Goal: Transaction & Acquisition: Purchase product/service

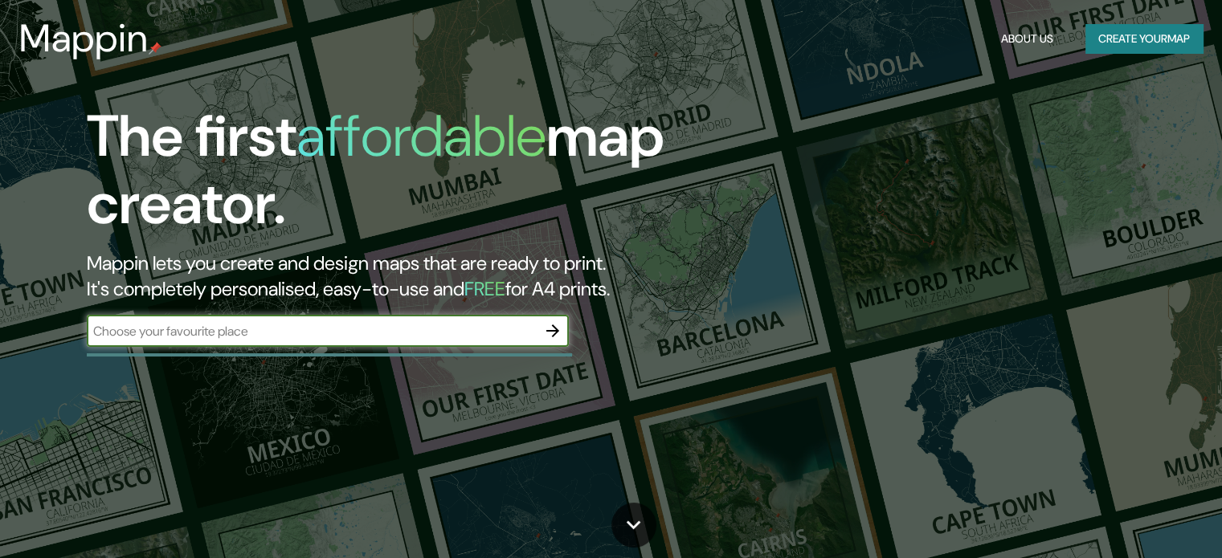
click at [274, 325] on input "text" at bounding box center [312, 331] width 450 height 18
type input "tacna"
click at [557, 326] on icon "button" at bounding box center [552, 330] width 19 height 19
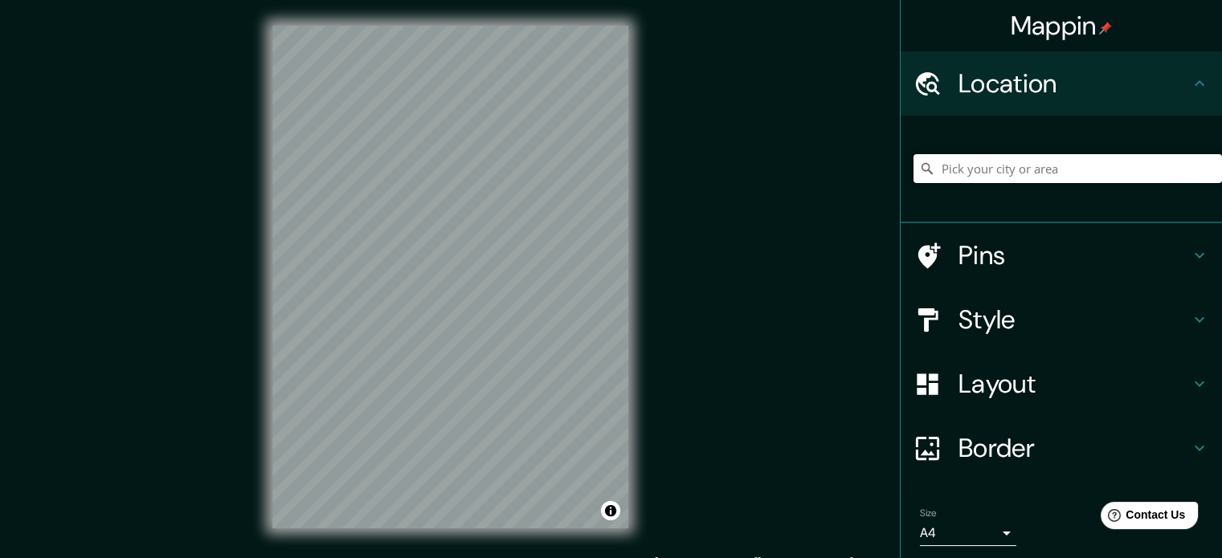
click at [1020, 174] on input "Pick your city or area" at bounding box center [1067, 168] width 308 height 29
click at [958, 167] on input "Elige tu ciudad o zona" at bounding box center [1067, 168] width 308 height 29
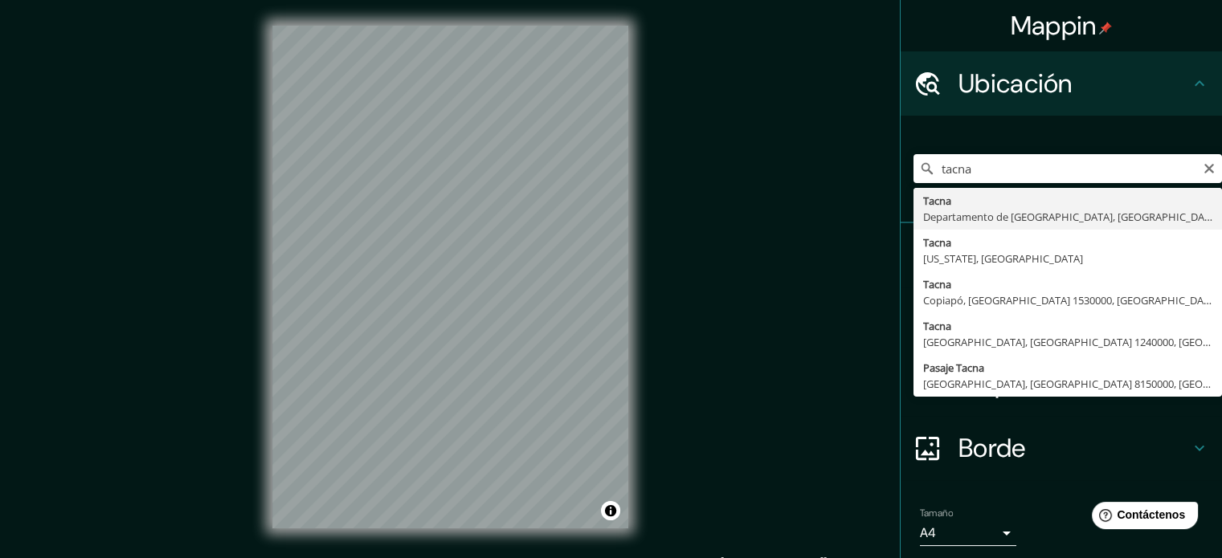
type input "[GEOGRAPHIC_DATA], [GEOGRAPHIC_DATA], [GEOGRAPHIC_DATA]"
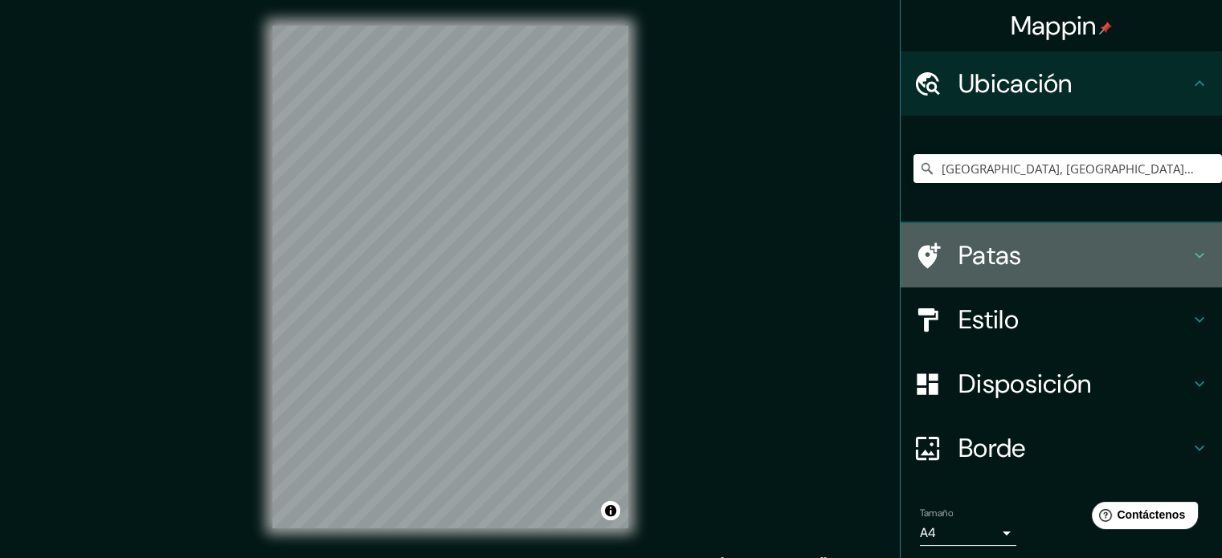
click at [1131, 253] on h4 "Patas" at bounding box center [1073, 255] width 231 height 32
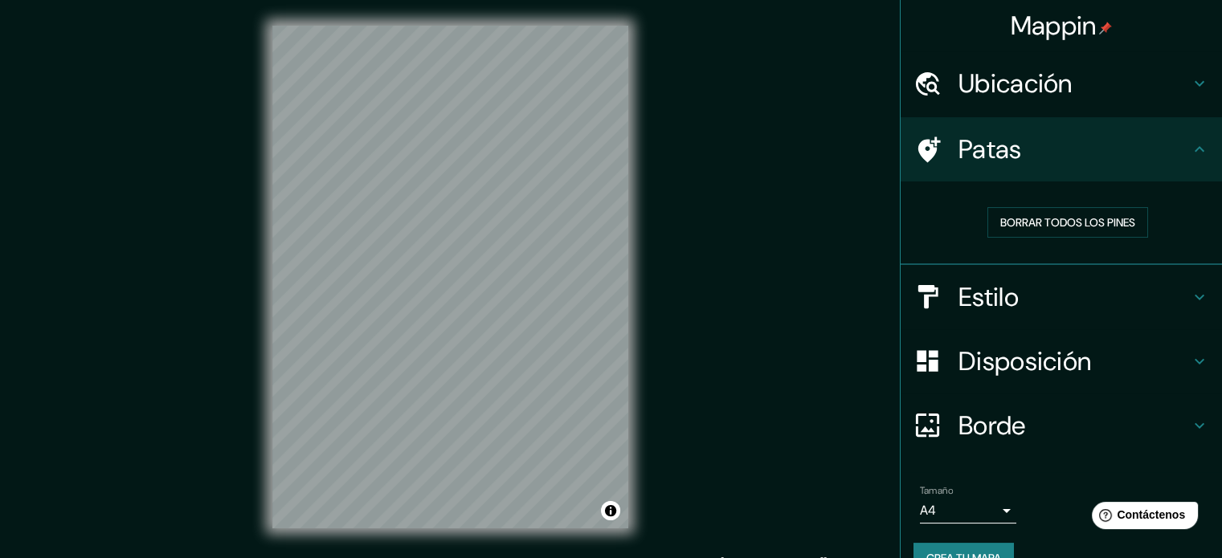
click at [1117, 284] on h4 "Estilo" at bounding box center [1073, 297] width 231 height 32
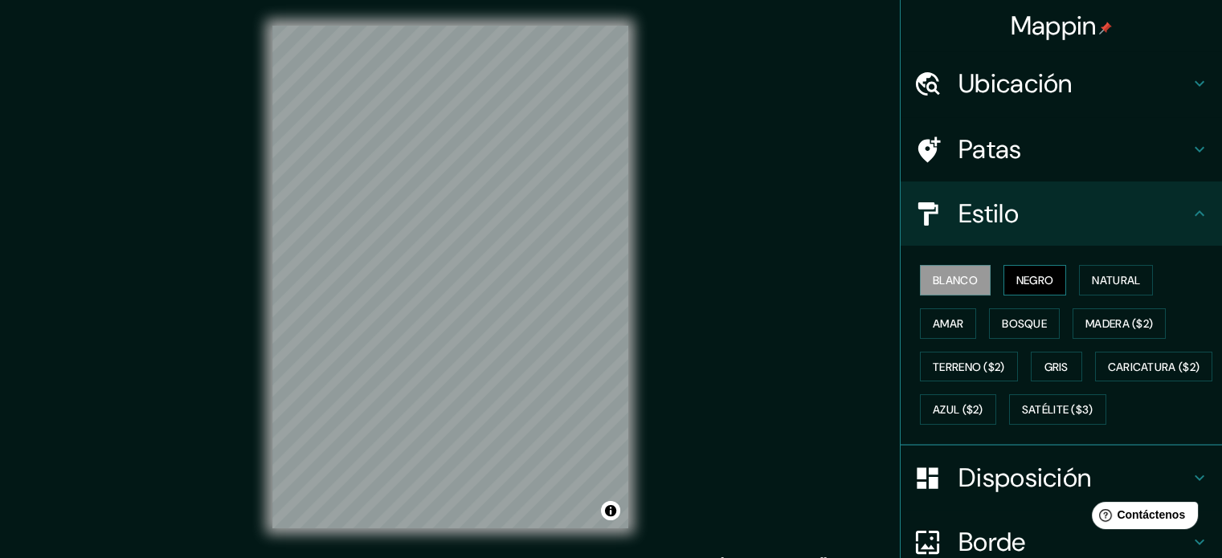
click at [1035, 281] on font "Negro" at bounding box center [1035, 280] width 38 height 14
click at [1093, 283] on font "Natural" at bounding box center [1116, 280] width 48 height 14
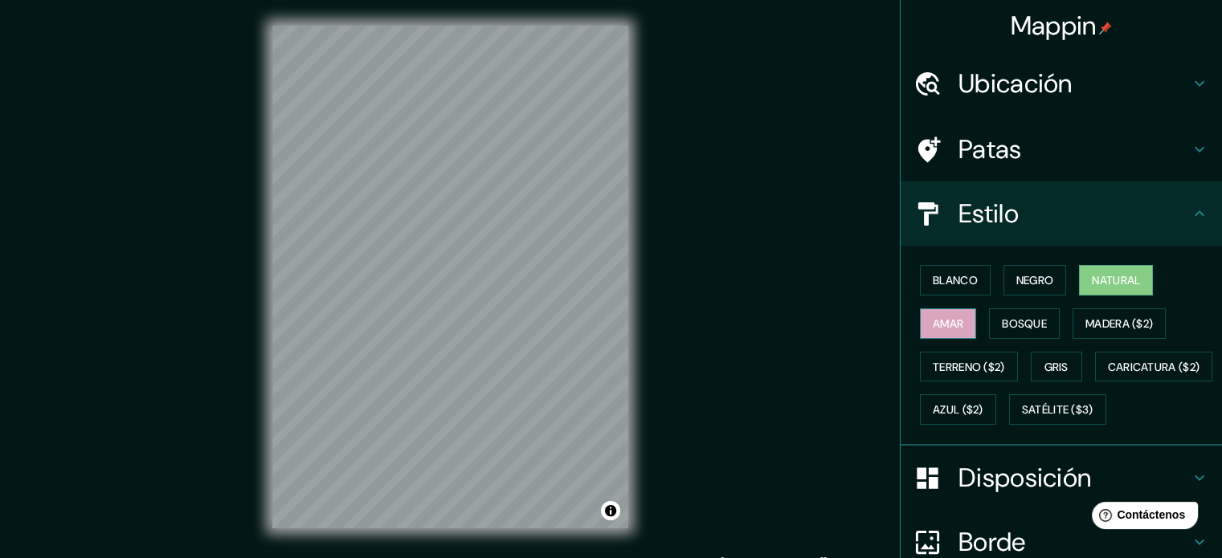
click at [953, 320] on font "Amar" at bounding box center [948, 324] width 31 height 14
click at [1007, 317] on font "Bosque" at bounding box center [1024, 324] width 45 height 14
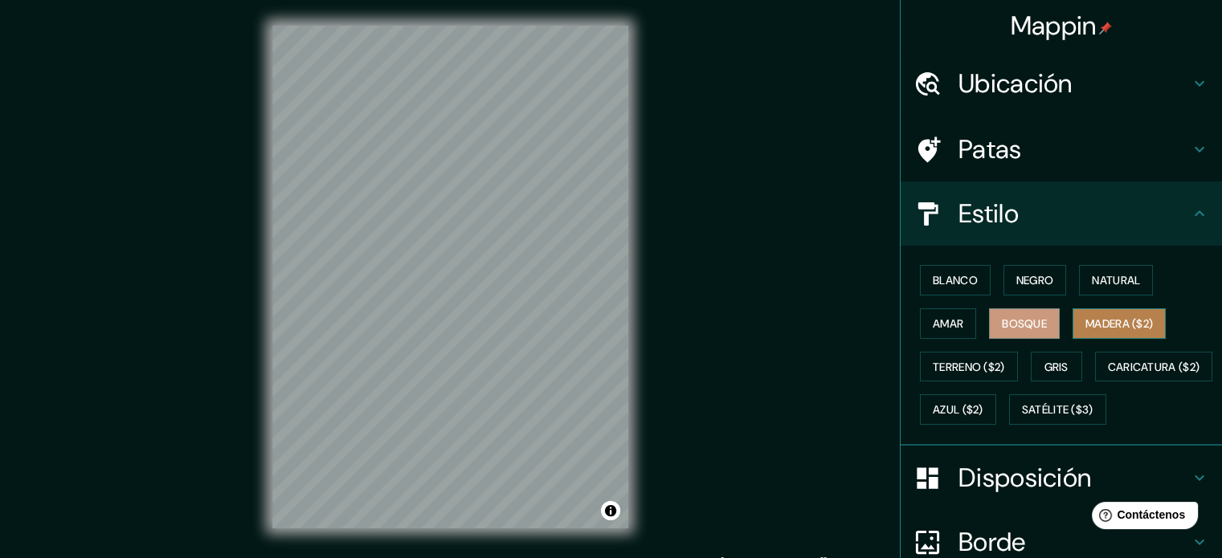
click at [1085, 330] on font "Madera ($2)" at bounding box center [1118, 323] width 67 height 21
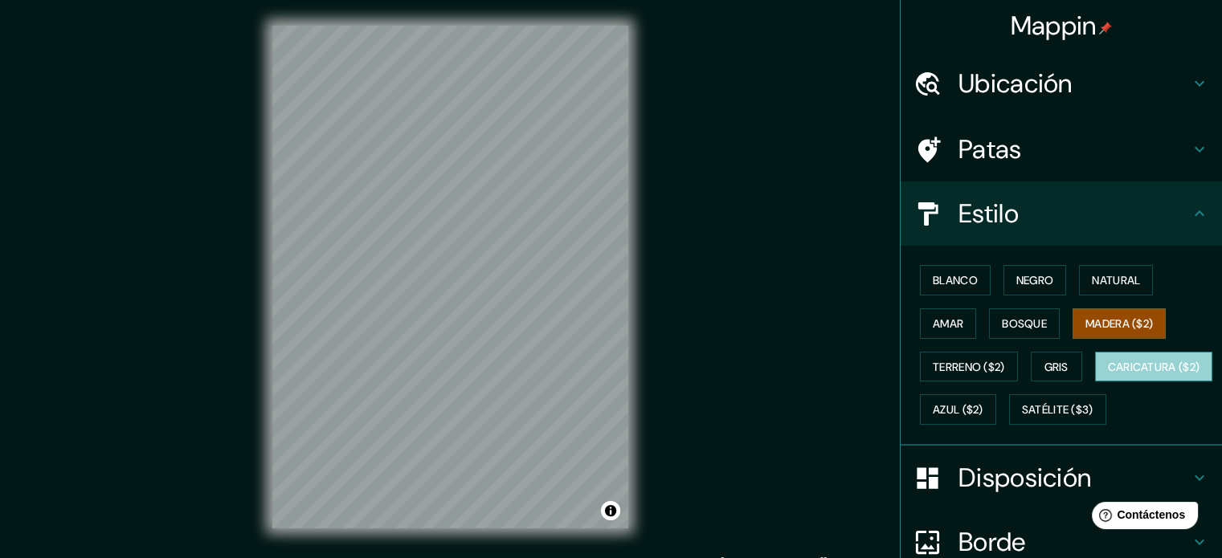
click at [1108, 374] on font "Caricatura ($2)" at bounding box center [1154, 367] width 92 height 14
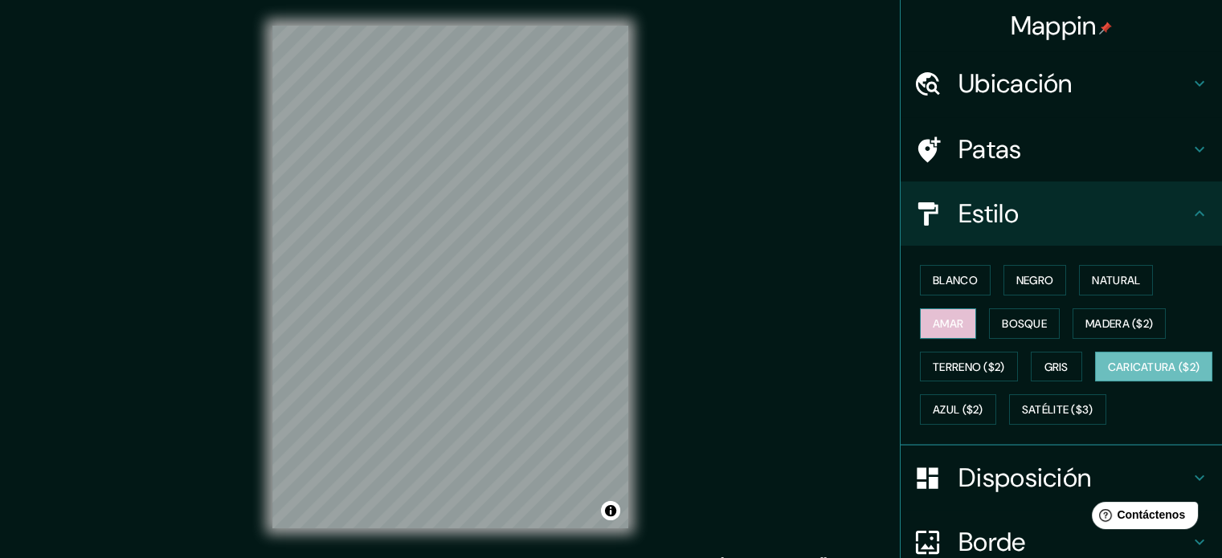
click at [933, 327] on font "Amar" at bounding box center [948, 324] width 31 height 14
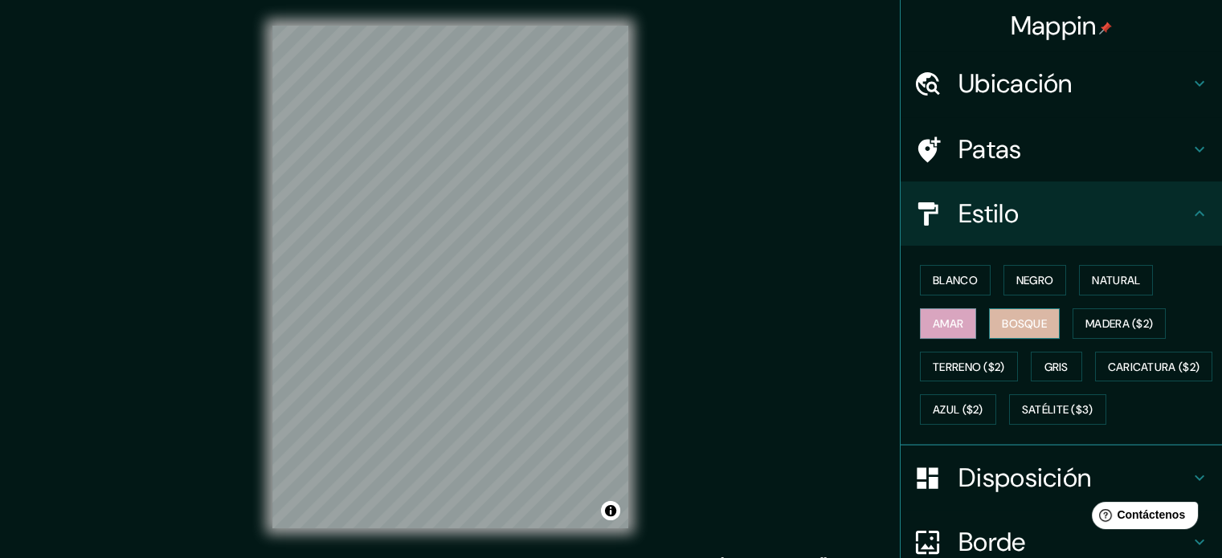
click at [1018, 317] on font "Bosque" at bounding box center [1024, 324] width 45 height 14
click at [1067, 366] on button "Gris" at bounding box center [1056, 367] width 51 height 31
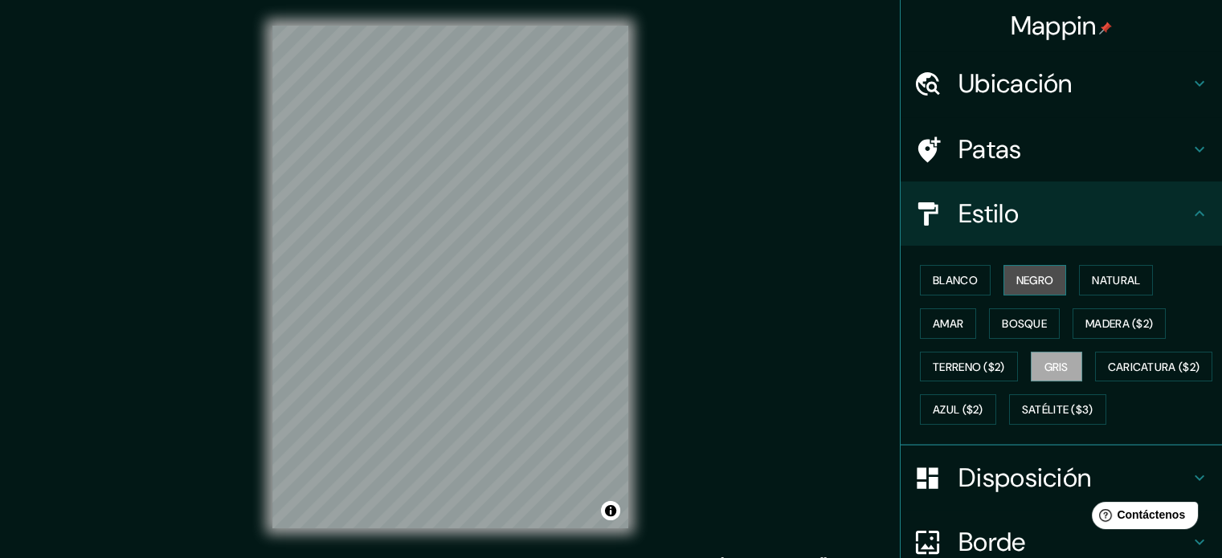
click at [1019, 282] on font "Negro" at bounding box center [1035, 280] width 38 height 14
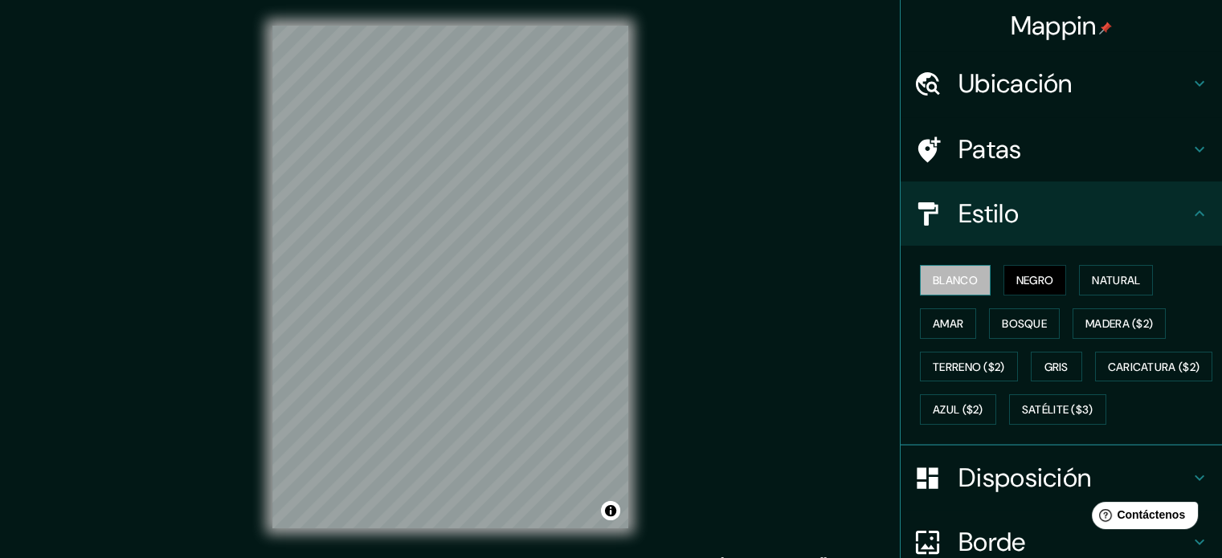
click at [945, 284] on font "Blanco" at bounding box center [955, 280] width 45 height 14
click at [1092, 282] on font "Natural" at bounding box center [1116, 280] width 48 height 14
click at [954, 272] on font "Blanco" at bounding box center [955, 280] width 45 height 21
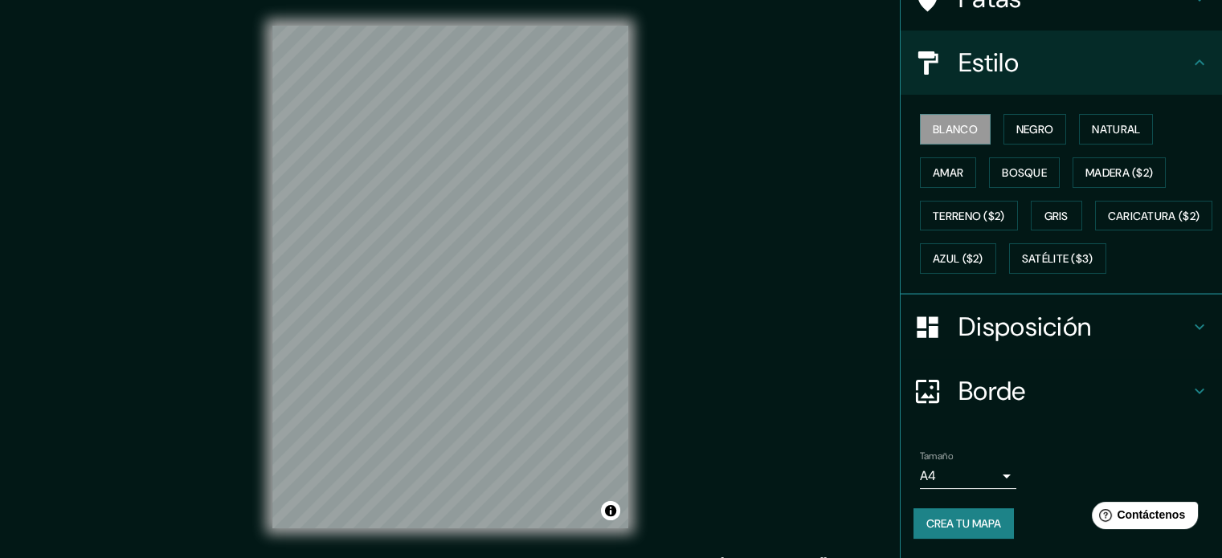
scroll to position [190, 0]
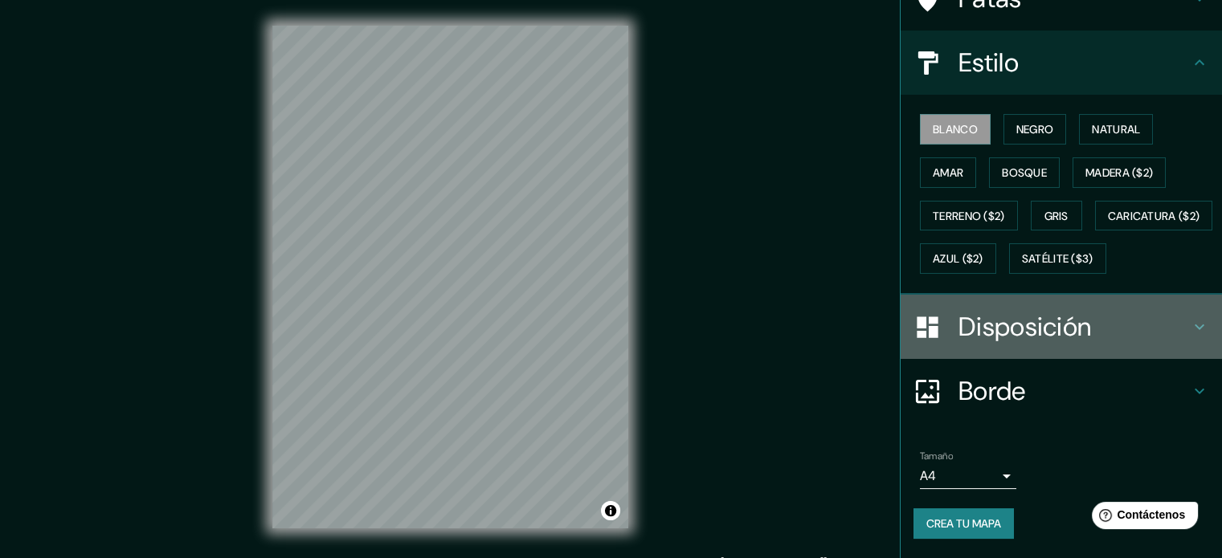
click at [1068, 317] on font "Disposición" at bounding box center [1024, 327] width 133 height 34
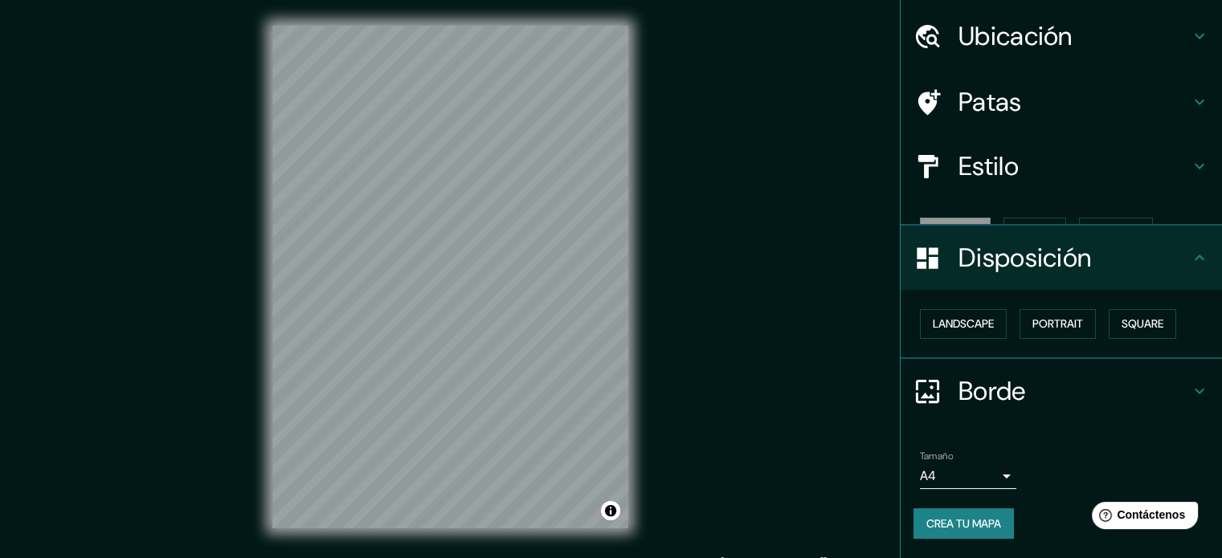
scroll to position [19, 0]
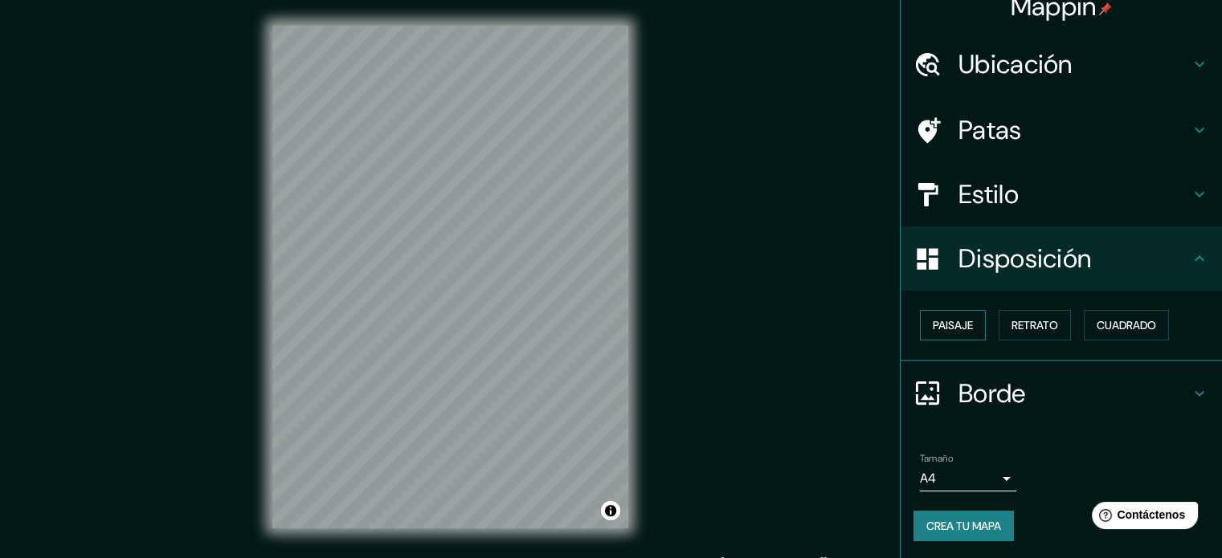
click at [950, 318] on font "Paisaje" at bounding box center [953, 325] width 40 height 14
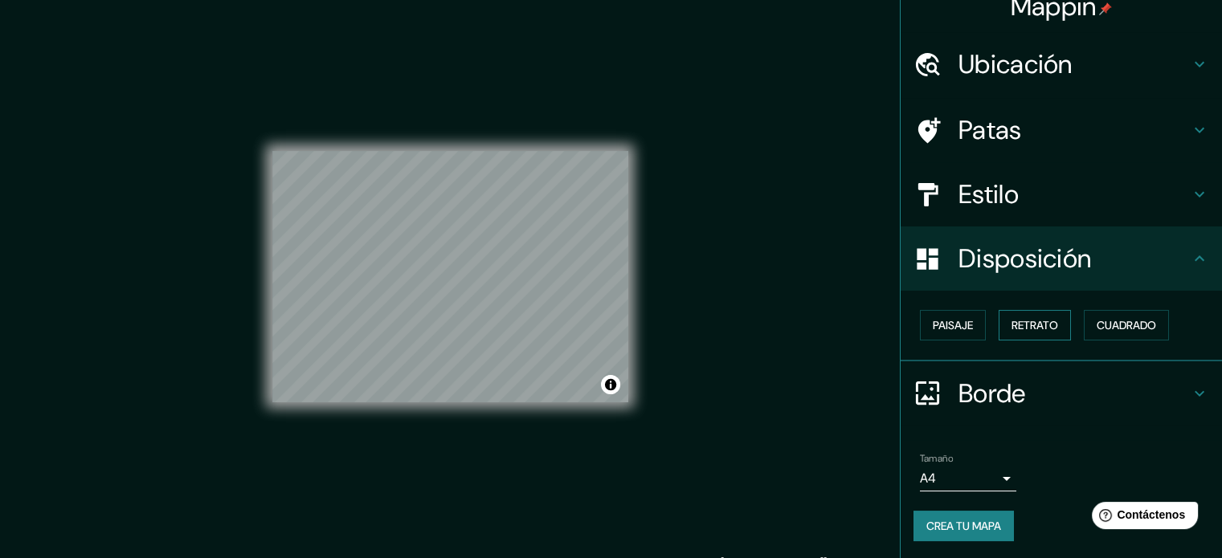
click at [1025, 325] on font "Retrato" at bounding box center [1034, 325] width 47 height 14
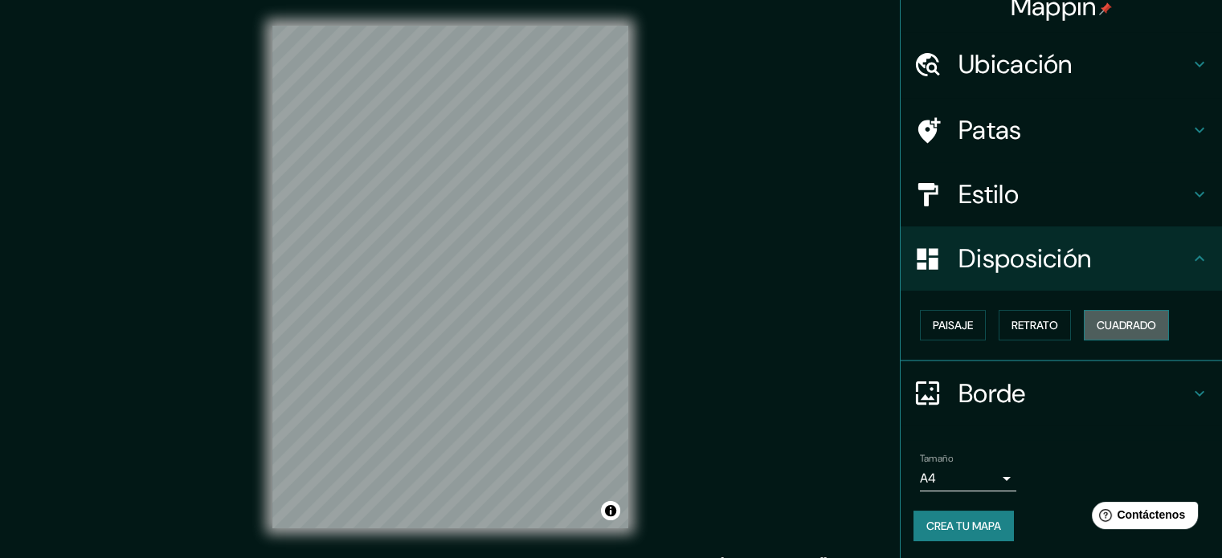
click at [1112, 325] on font "Cuadrado" at bounding box center [1126, 325] width 59 height 14
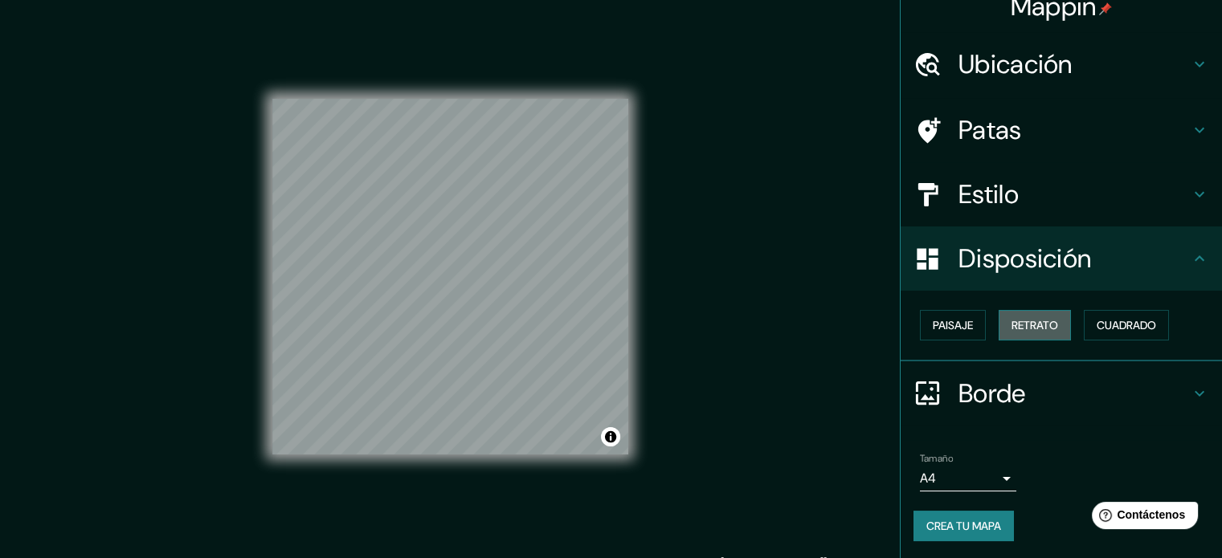
click at [1011, 330] on font "Retrato" at bounding box center [1034, 325] width 47 height 14
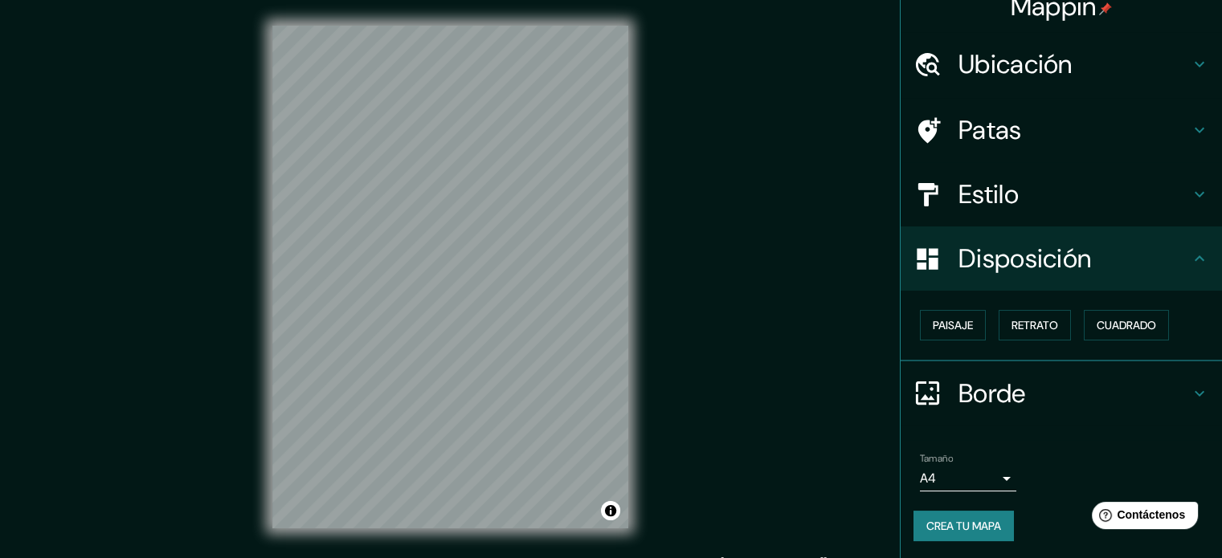
scroll to position [21, 0]
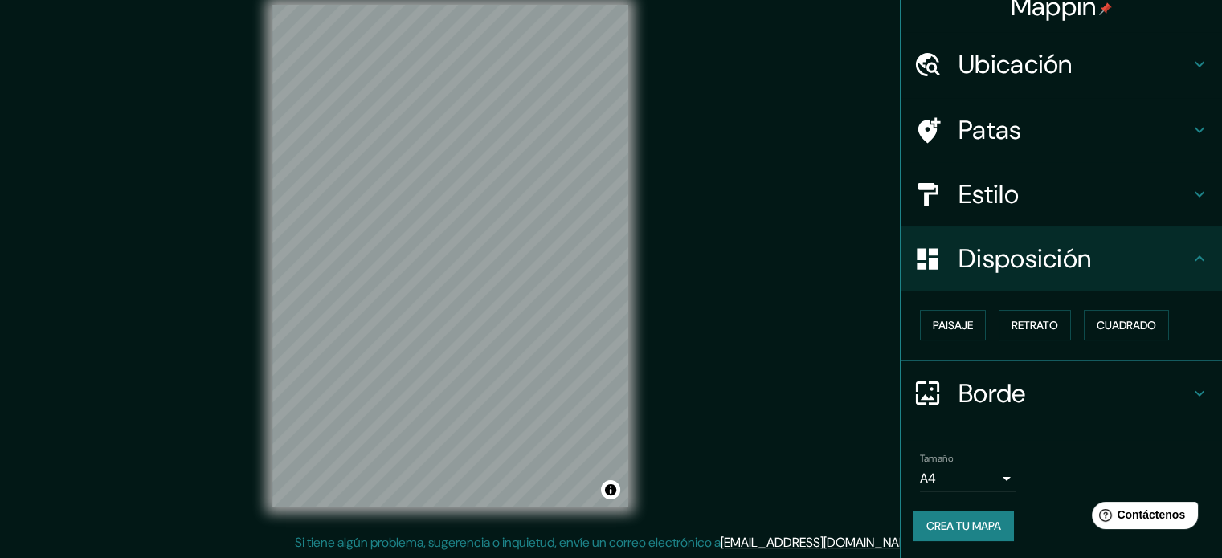
click at [1195, 391] on icon at bounding box center [1200, 393] width 10 height 6
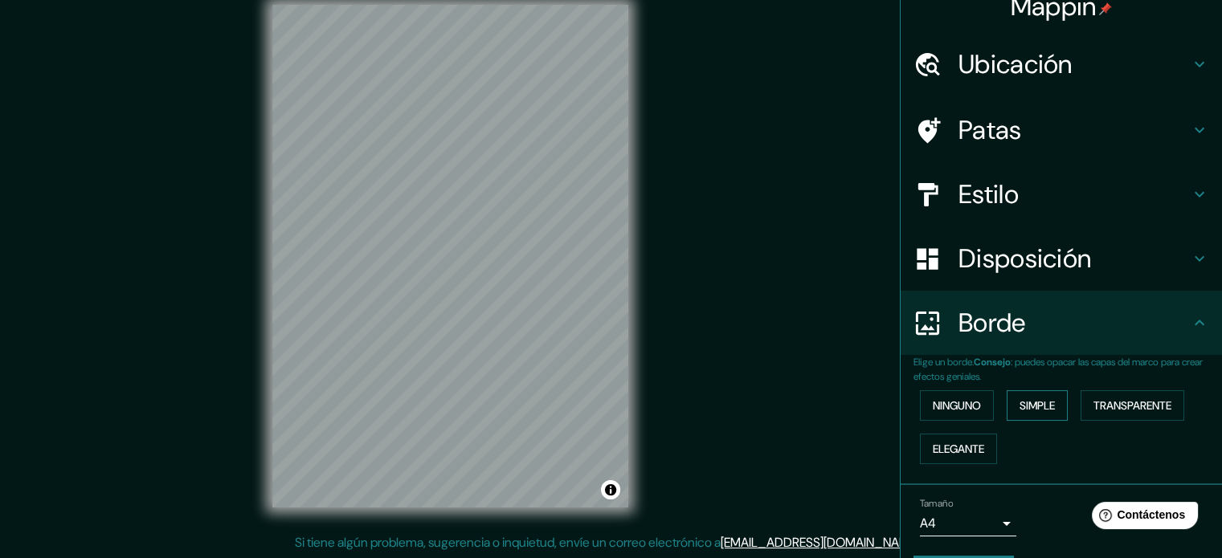
click at [1020, 411] on font "Simple" at bounding box center [1036, 405] width 35 height 14
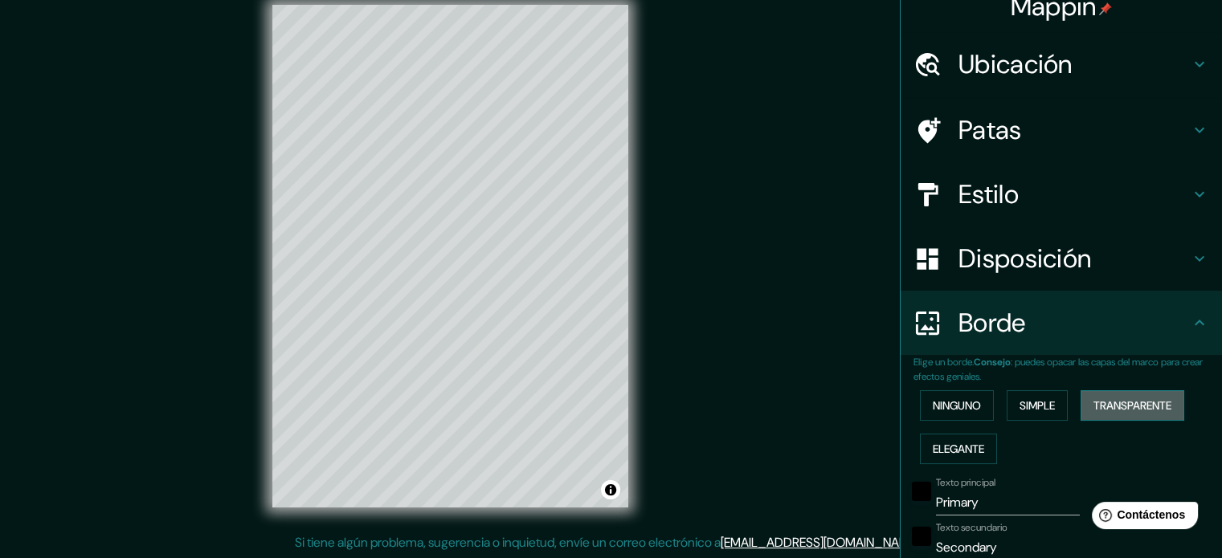
click at [1093, 409] on font "Transparente" at bounding box center [1132, 405] width 78 height 14
click at [969, 413] on font "Ninguno" at bounding box center [957, 405] width 48 height 21
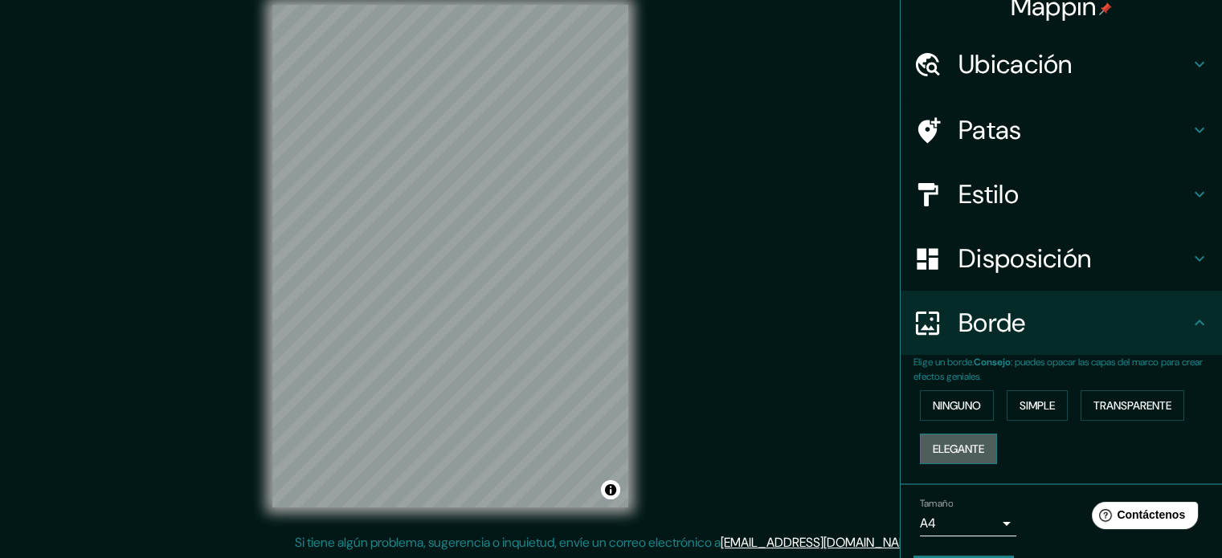
click at [964, 443] on font "Elegante" at bounding box center [958, 449] width 51 height 14
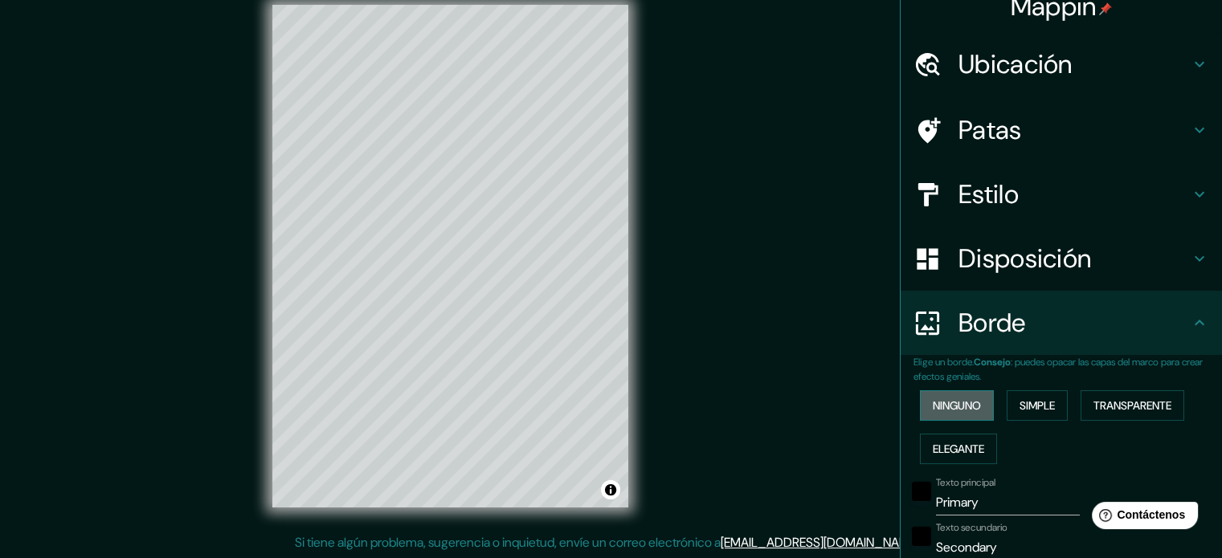
click at [943, 411] on font "Ninguno" at bounding box center [957, 405] width 48 height 14
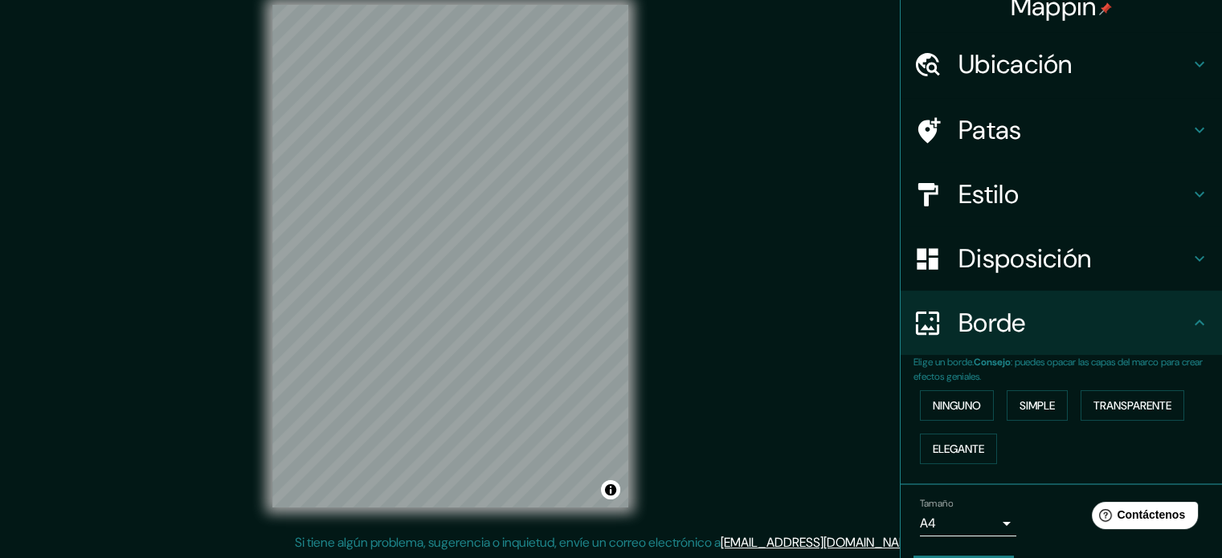
scroll to position [63, 0]
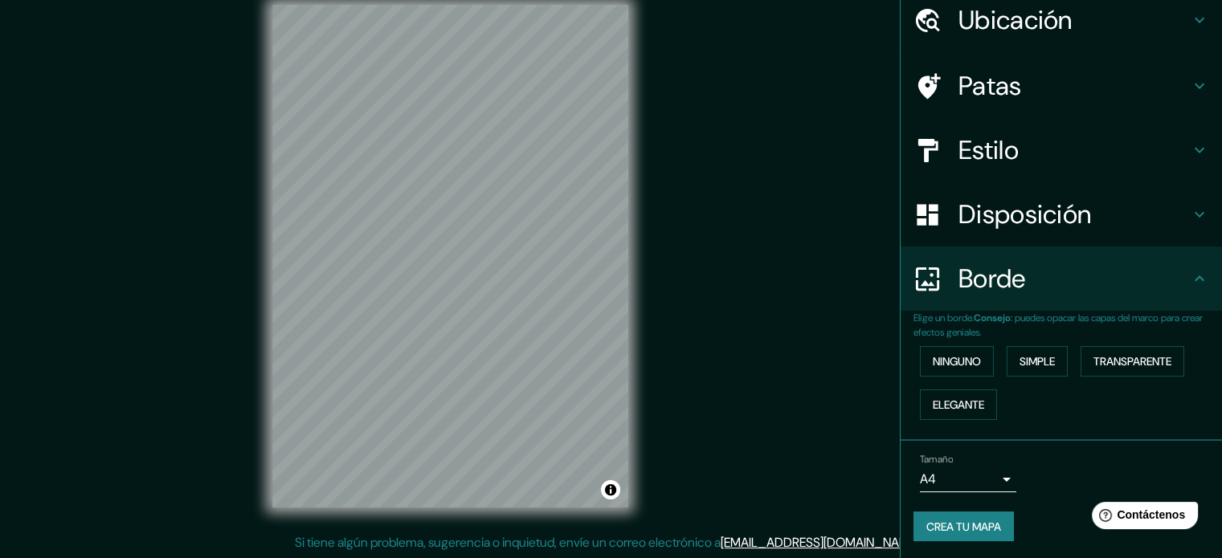
click at [993, 469] on body "Mappin Ubicación [GEOGRAPHIC_DATA], [GEOGRAPHIC_DATA], [GEOGRAPHIC_DATA] Patas …" at bounding box center [611, 258] width 1222 height 558
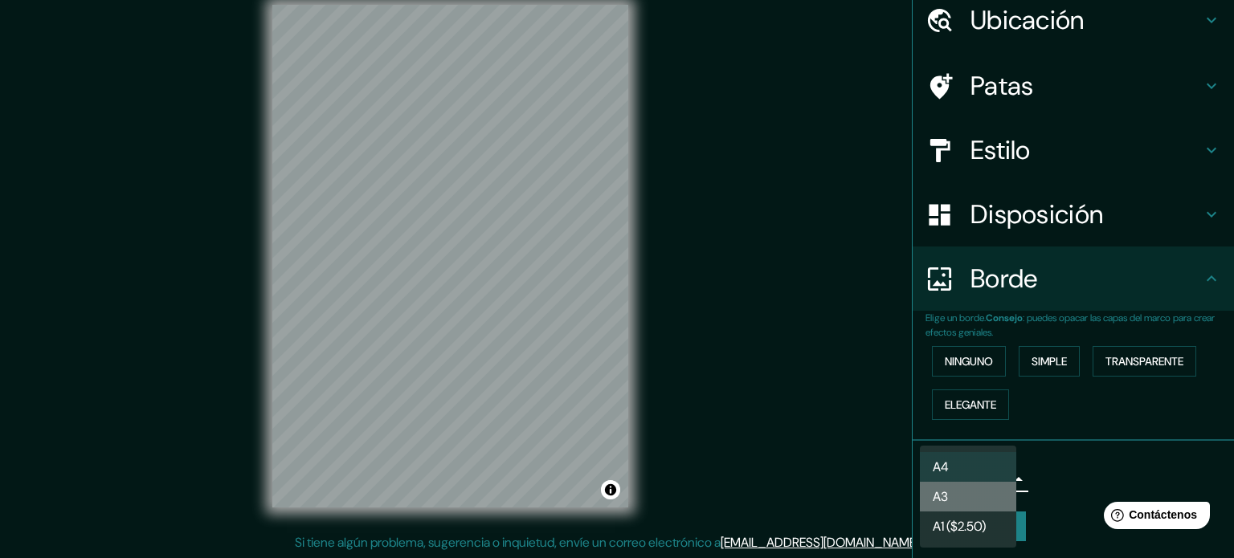
click at [964, 491] on li "A3" at bounding box center [968, 497] width 96 height 30
type input "a4"
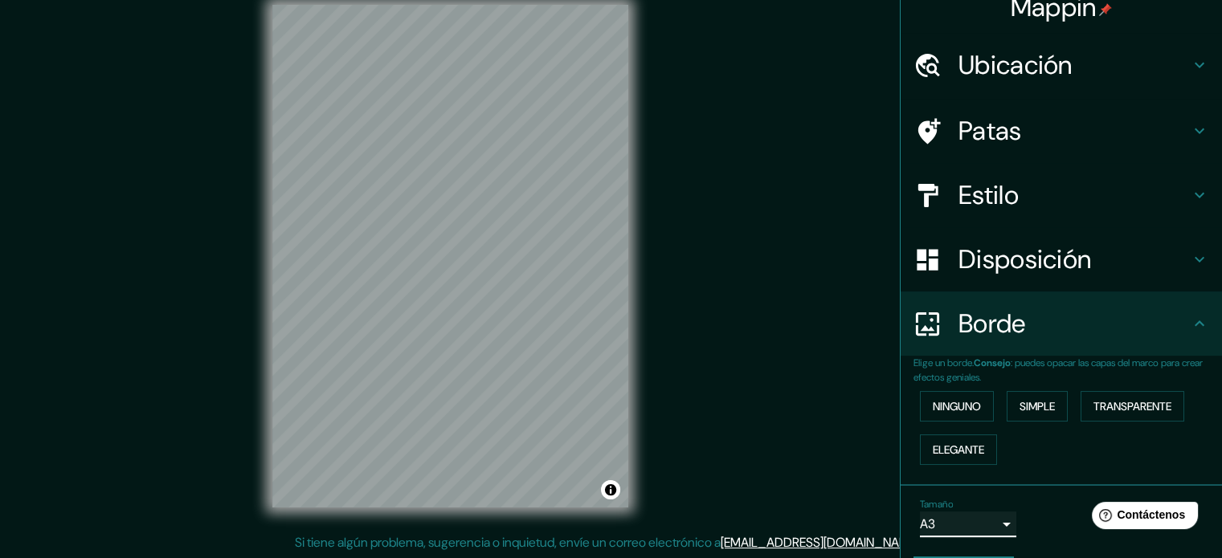
scroll to position [0, 0]
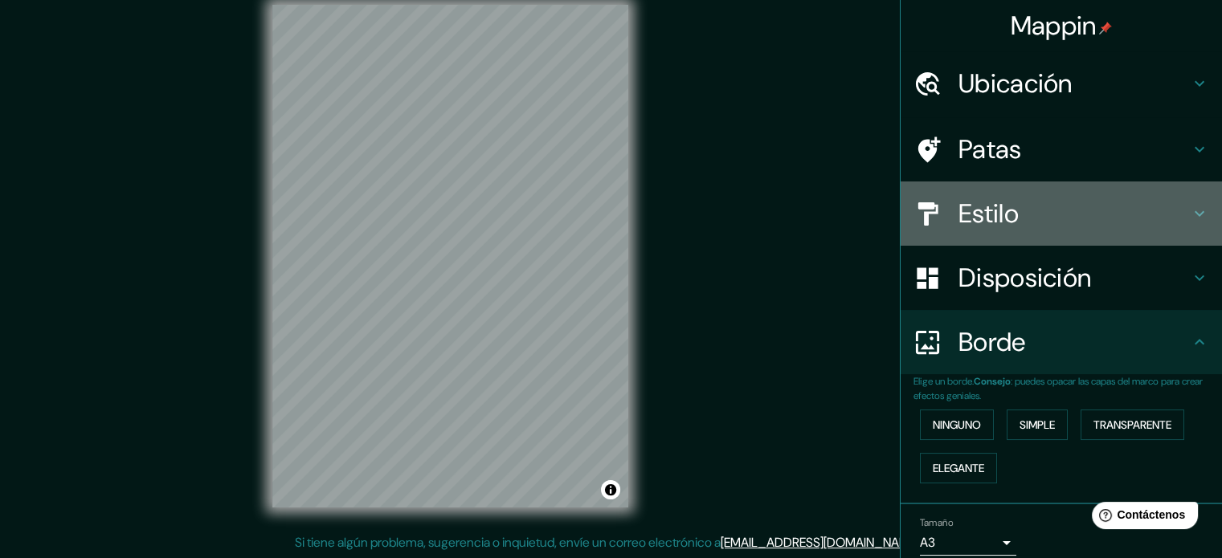
click at [1190, 212] on icon at bounding box center [1199, 213] width 19 height 19
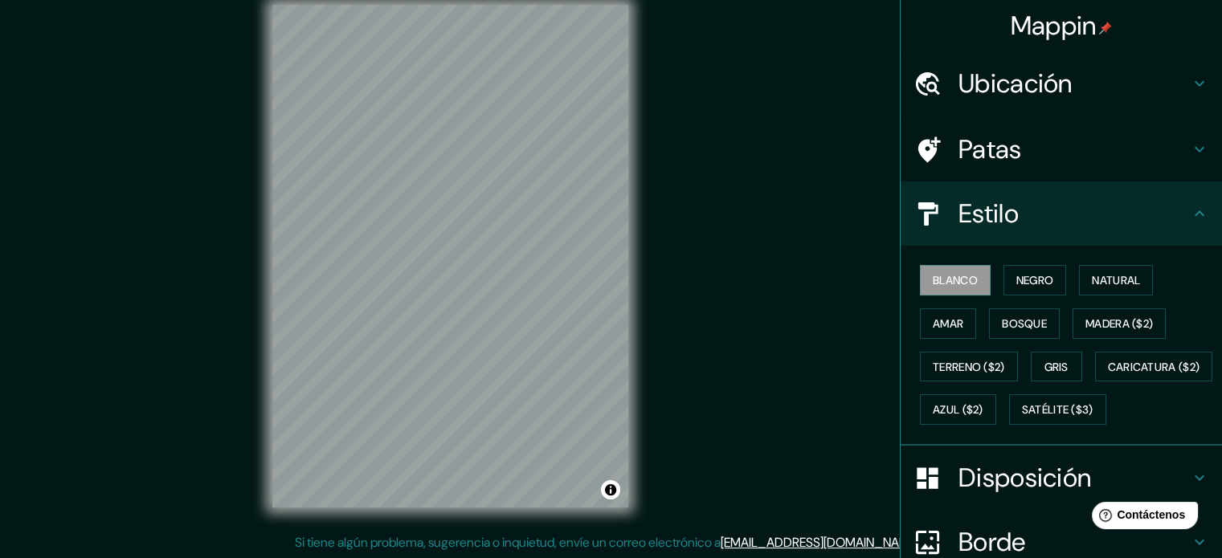
click at [1190, 213] on icon at bounding box center [1199, 213] width 19 height 19
click at [1170, 351] on div "Blanco Negro Natural Amar Bosque Madera ($2) Terreno ($2) Gris Caricatura ($2) …" at bounding box center [1067, 345] width 308 height 173
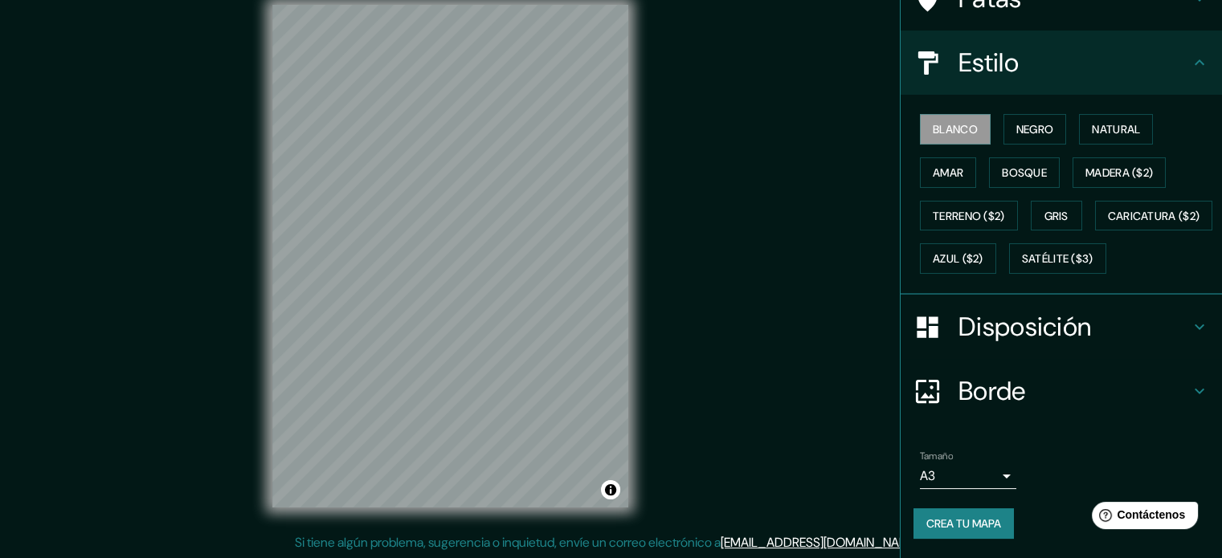
scroll to position [190, 0]
click at [979, 532] on font "Crea tu mapa" at bounding box center [963, 523] width 75 height 21
click at [939, 527] on div "Crea tu mapa" at bounding box center [1061, 524] width 296 height 31
click at [956, 520] on div "Crea tu mapa" at bounding box center [1061, 524] width 296 height 31
click at [939, 521] on font "Crea tu mapa" at bounding box center [963, 524] width 75 height 14
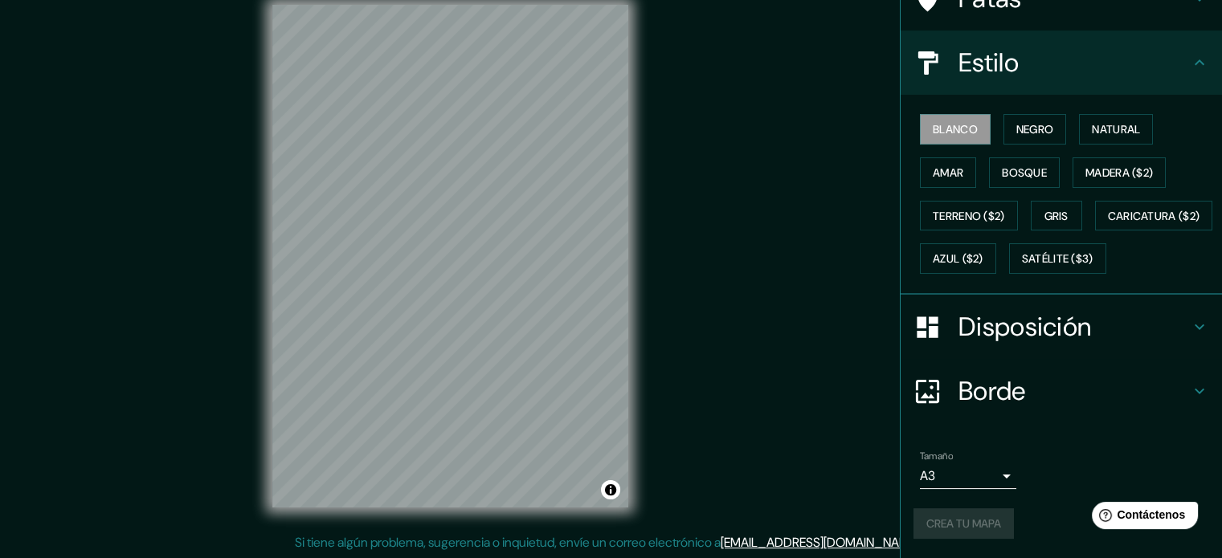
click at [918, 51] on icon at bounding box center [928, 62] width 20 height 23
click at [958, 530] on font "Crea tu mapa" at bounding box center [963, 524] width 75 height 14
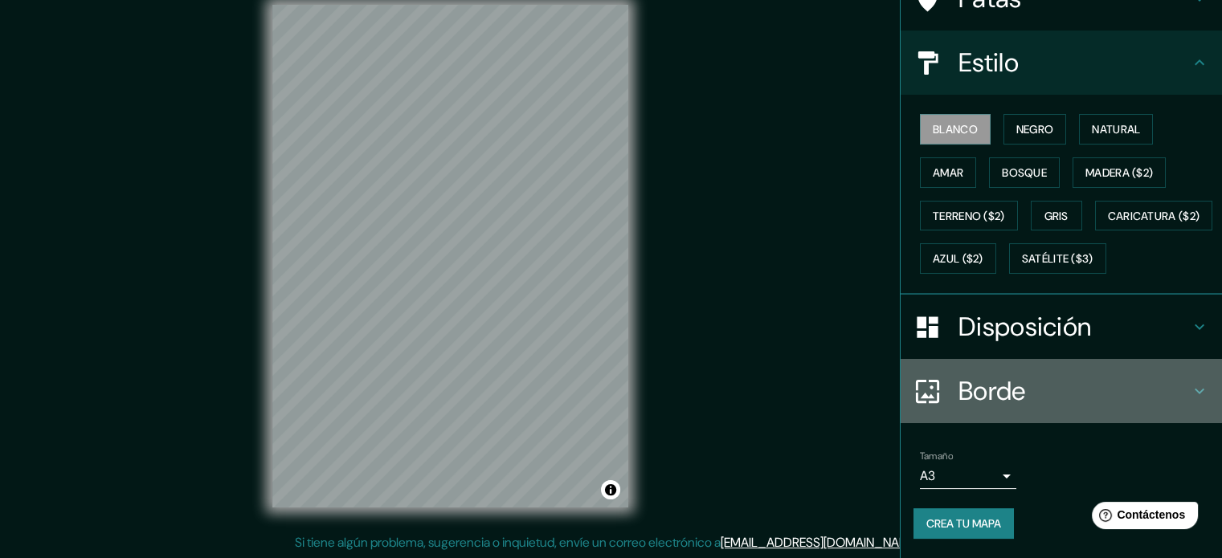
click at [1079, 385] on h4 "Borde" at bounding box center [1073, 391] width 231 height 32
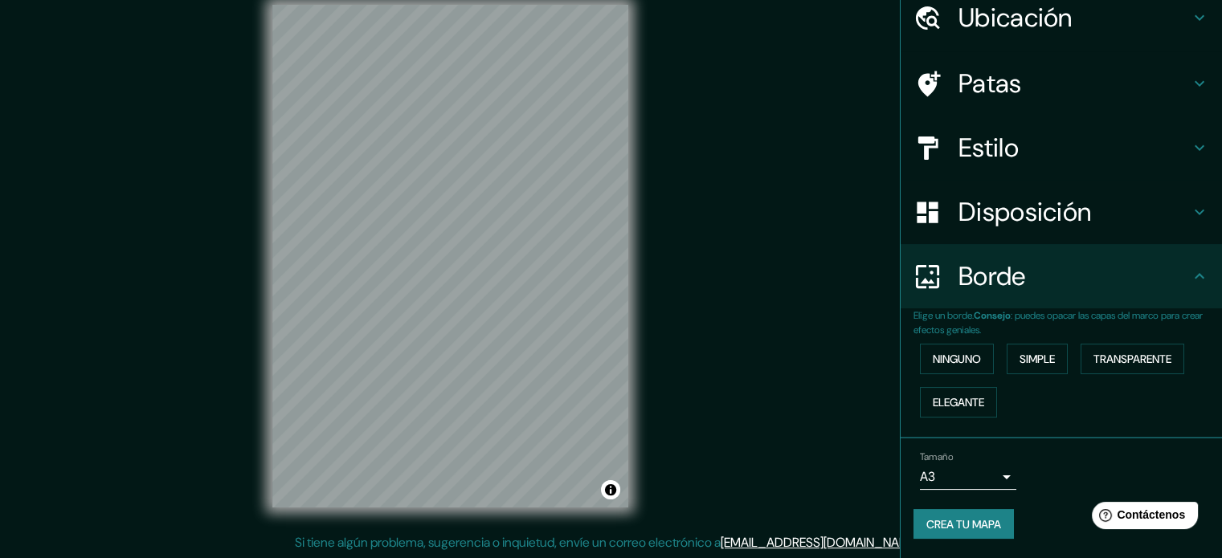
scroll to position [63, 0]
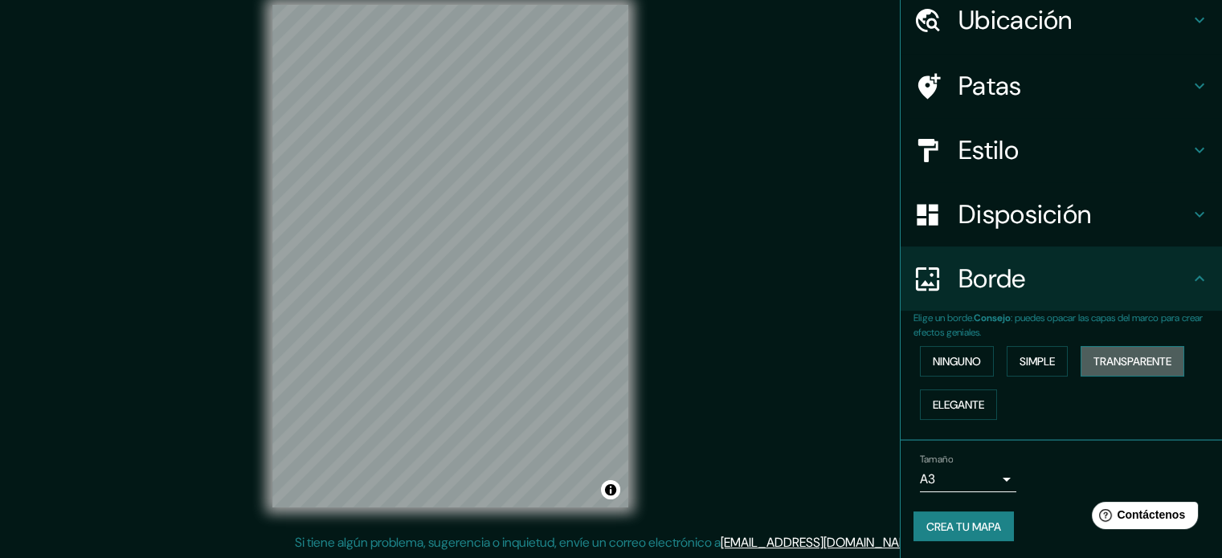
click at [1100, 355] on font "Transparente" at bounding box center [1132, 361] width 78 height 14
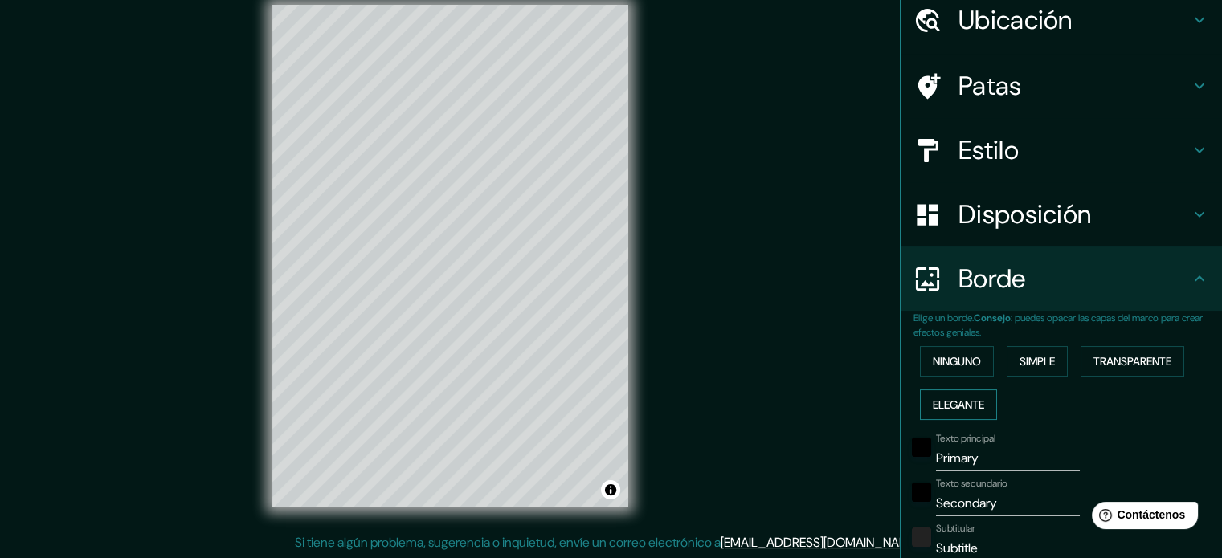
click at [950, 402] on font "Elegante" at bounding box center [958, 405] width 51 height 14
click at [974, 362] on button "Ninguno" at bounding box center [957, 361] width 74 height 31
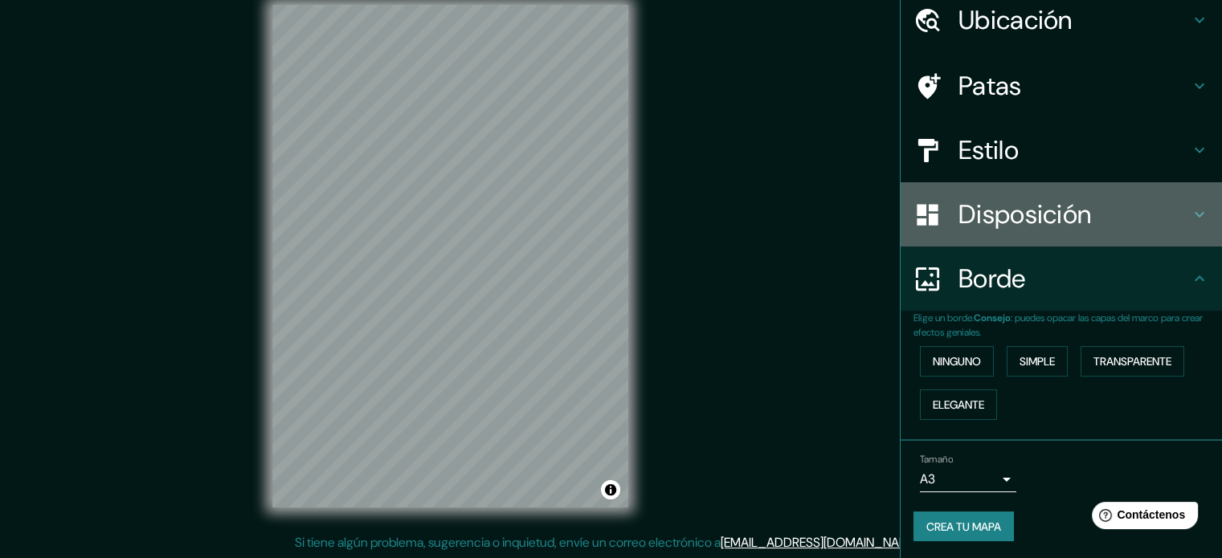
click at [1030, 223] on font "Disposición" at bounding box center [1024, 215] width 133 height 34
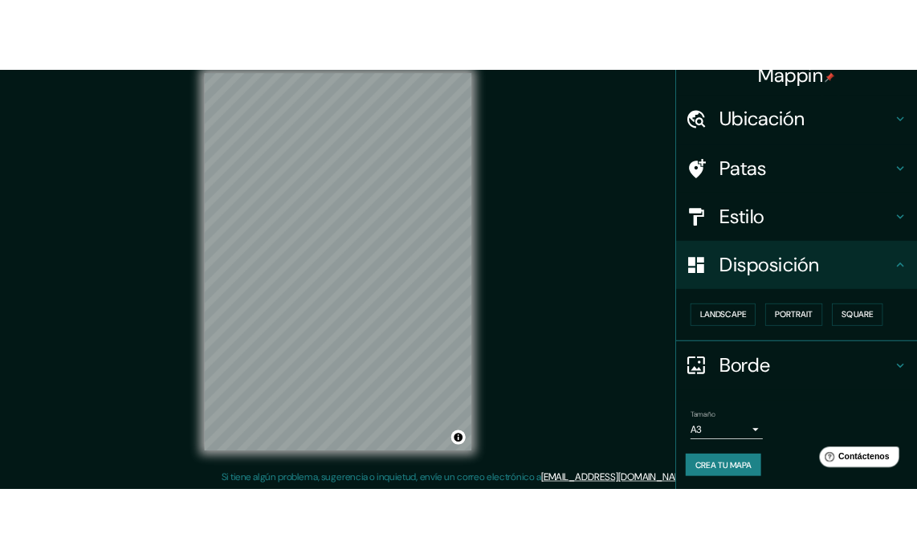
scroll to position [19, 0]
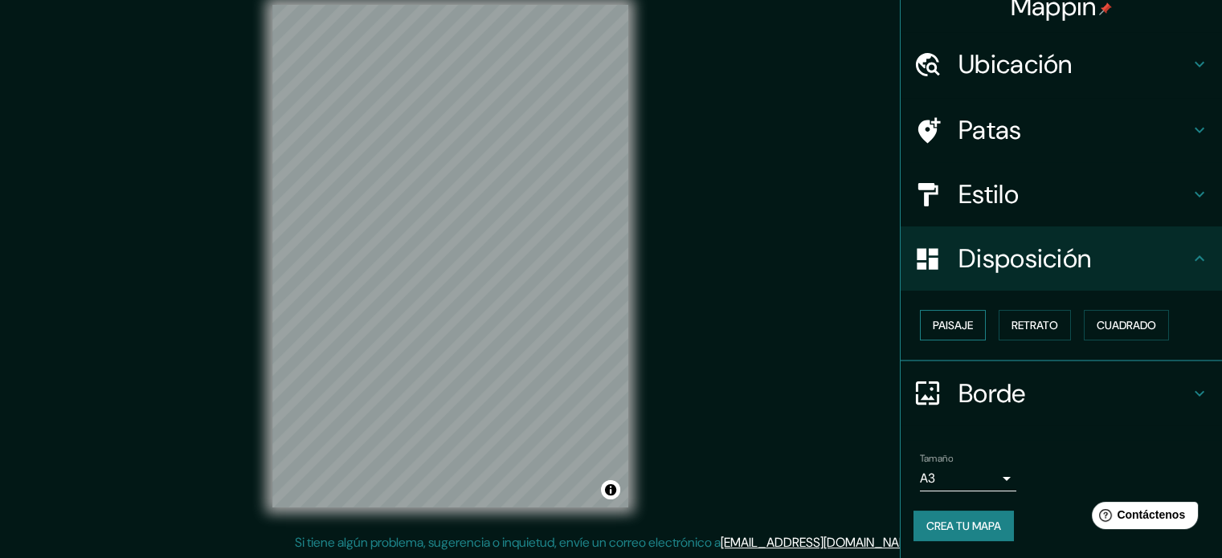
click at [944, 323] on font "Paisaje" at bounding box center [953, 325] width 40 height 14
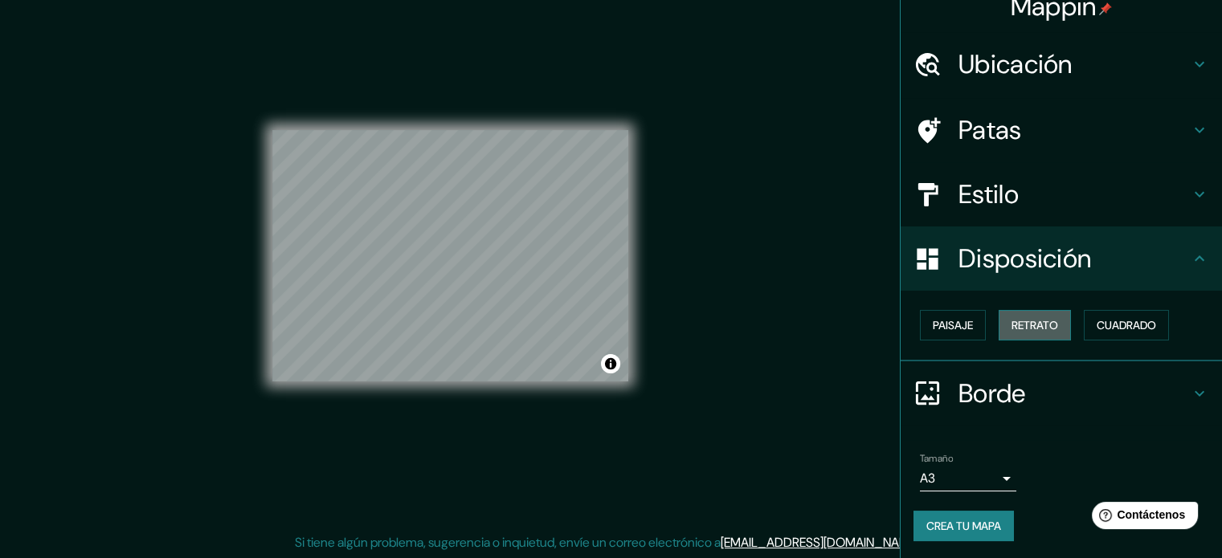
click at [1015, 321] on font "Retrato" at bounding box center [1034, 325] width 47 height 14
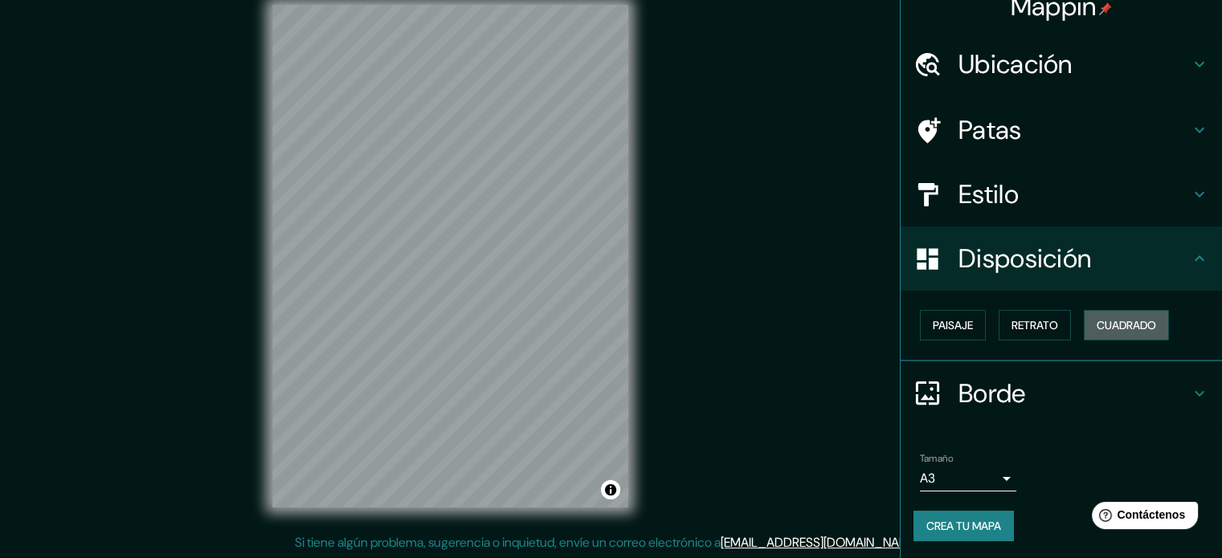
drag, startPoint x: 1113, startPoint y: 317, endPoint x: 1100, endPoint y: 305, distance: 17.6
click at [1113, 313] on button "Cuadrado" at bounding box center [1126, 325] width 85 height 31
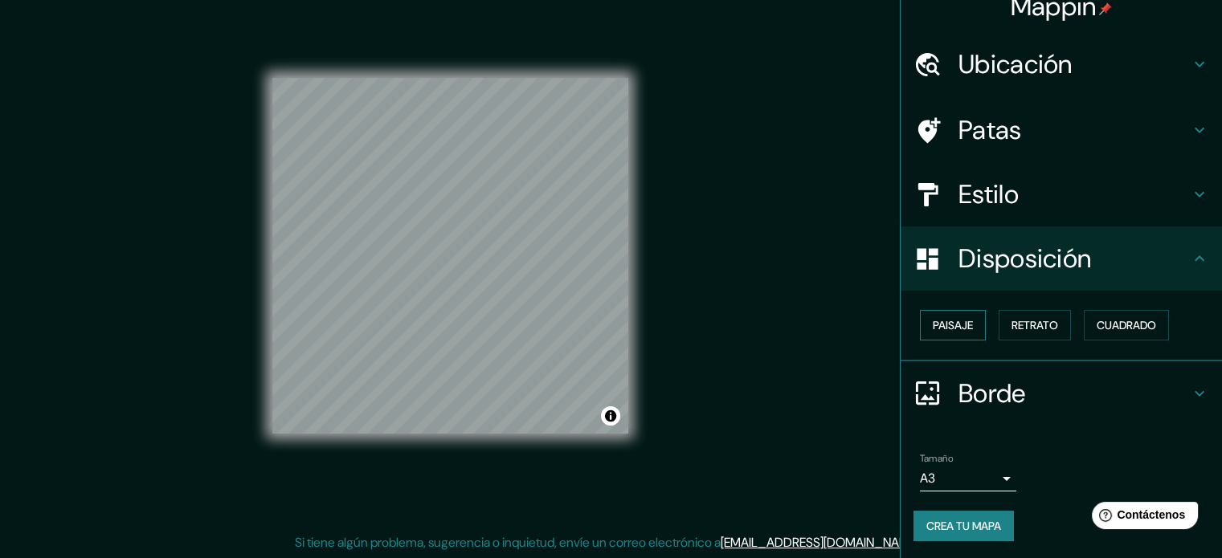
click at [941, 332] on font "Paisaje" at bounding box center [953, 325] width 40 height 21
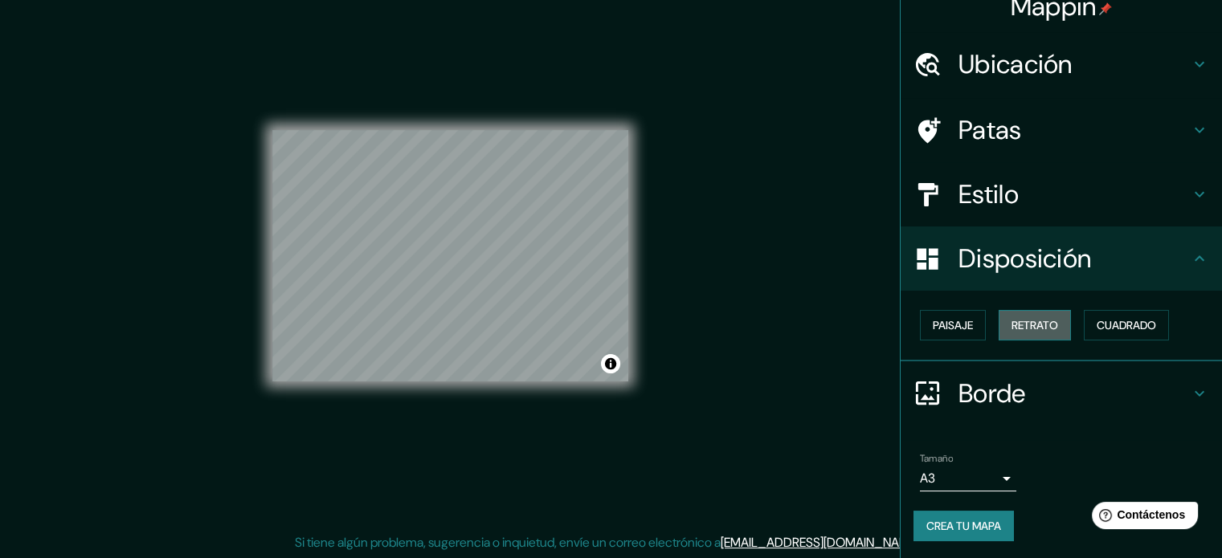
drag, startPoint x: 1003, startPoint y: 324, endPoint x: 1051, endPoint y: 318, distance: 48.5
click at [1011, 323] on font "Retrato" at bounding box center [1034, 325] width 47 height 14
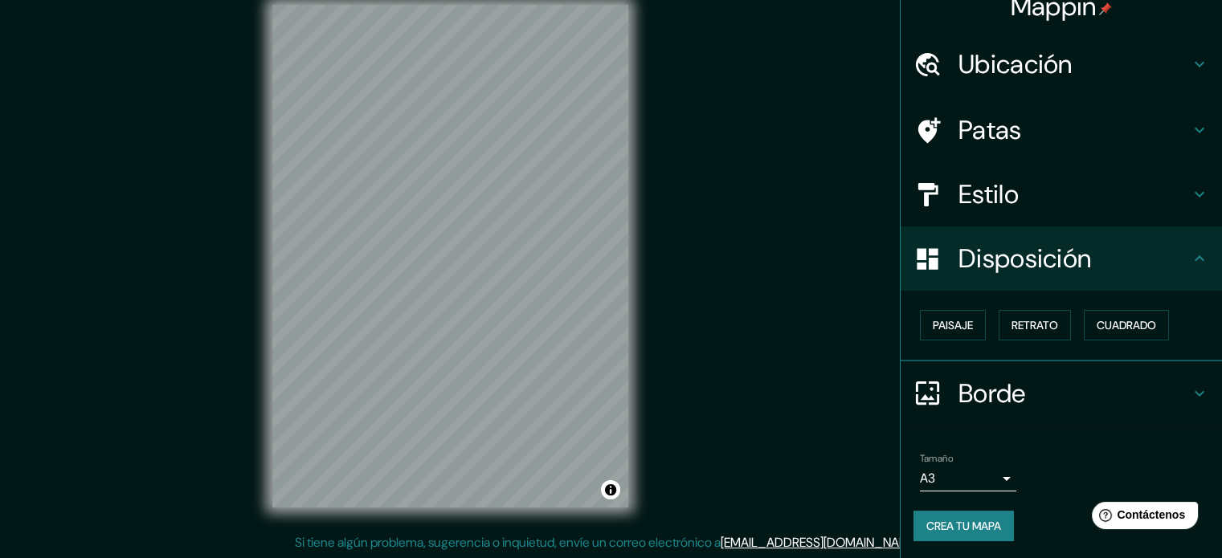
click at [1187, 221] on div "Estilo" at bounding box center [1061, 194] width 321 height 64
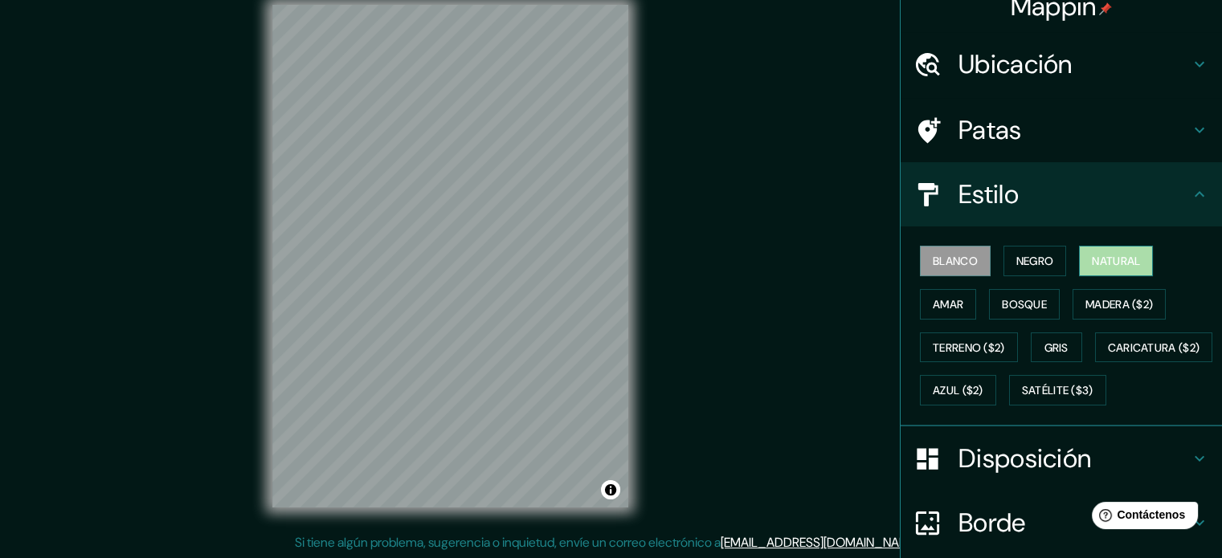
click at [1092, 258] on font "Natural" at bounding box center [1116, 261] width 48 height 14
click at [937, 300] on font "Amar" at bounding box center [948, 304] width 31 height 14
